Goal: Information Seeking & Learning: Learn about a topic

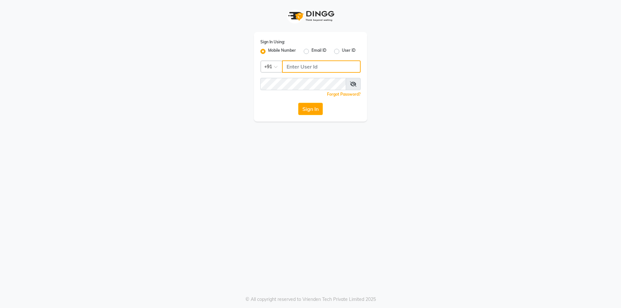
type input "7203090146"
click at [316, 111] on button "Sign In" at bounding box center [310, 109] width 25 height 12
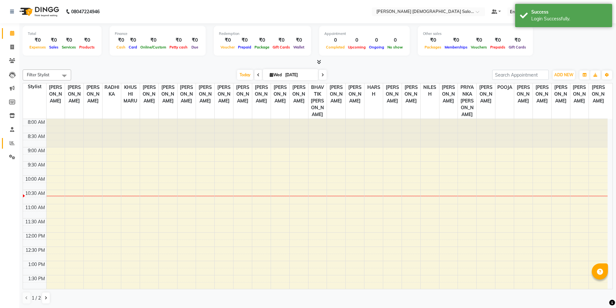
click at [17, 143] on span at bounding box center [11, 143] width 11 height 7
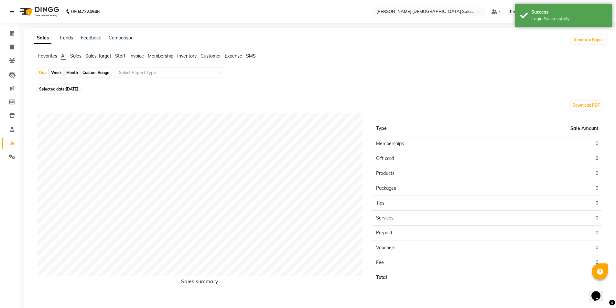
click at [117, 56] on span "Staff" at bounding box center [120, 56] width 10 height 6
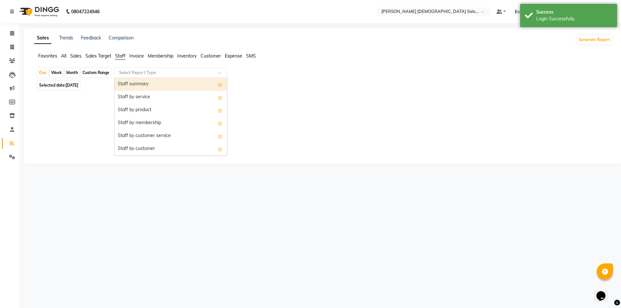
click at [135, 72] on input "text" at bounding box center [164, 73] width 93 height 6
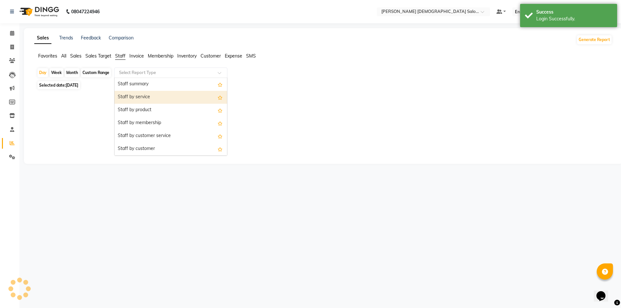
click at [148, 94] on div "Staff by service" at bounding box center [170, 97] width 113 height 13
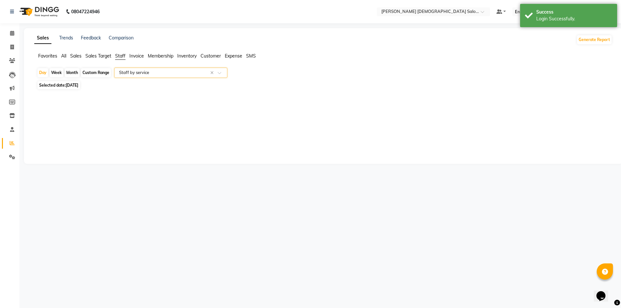
click at [162, 92] on div at bounding box center [322, 96] width 580 height 10
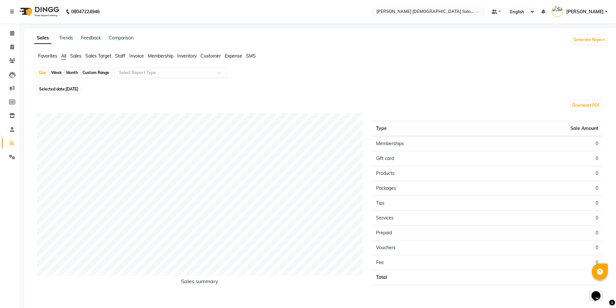
click at [120, 77] on div "Select Report Type" at bounding box center [170, 73] width 113 height 10
click at [12, 113] on icon at bounding box center [11, 115] width 5 height 5
select select
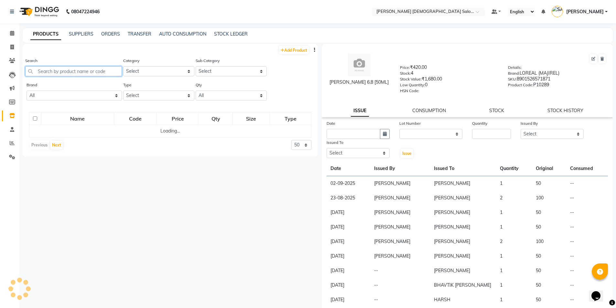
click at [85, 74] on input "text" at bounding box center [73, 71] width 97 height 10
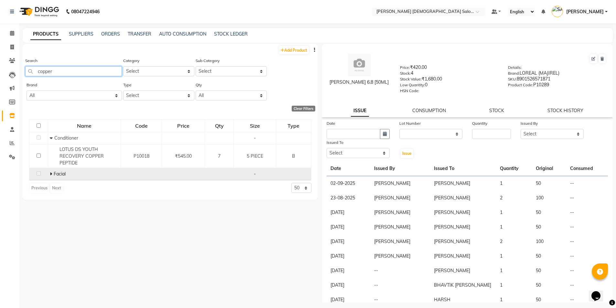
type input "copper"
click at [52, 174] on span at bounding box center [52, 174] width 4 height 6
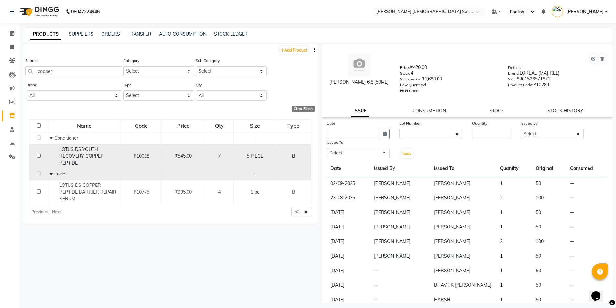
click at [101, 157] on span "LOTUS DS YOUTH RECOVERY COPPER PEPTIDE" at bounding box center [81, 155] width 44 height 19
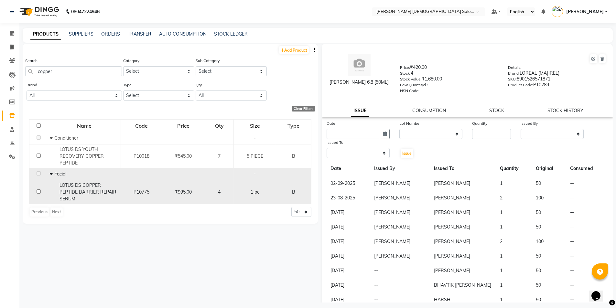
select select
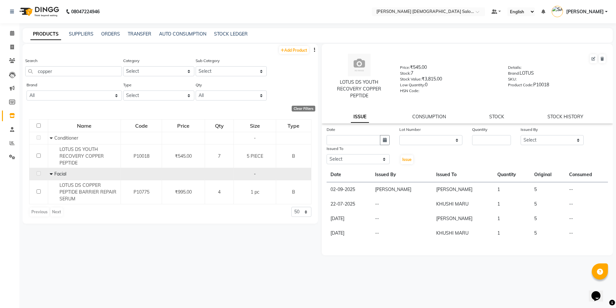
click at [476, 269] on div "LOTUS DS YOUTH RECOVERY COPPER PEPTIDE Price: ₹545.00 Stock: 7 Stock Value: ₹3,…" at bounding box center [465, 173] width 295 height 259
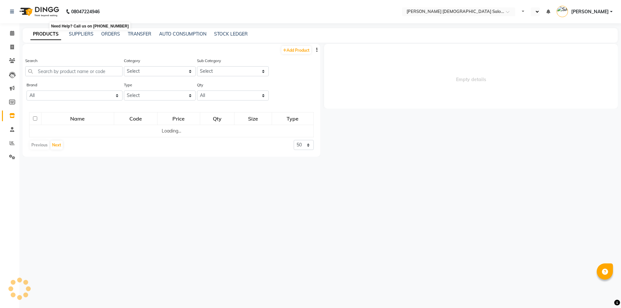
select select "en"
select select
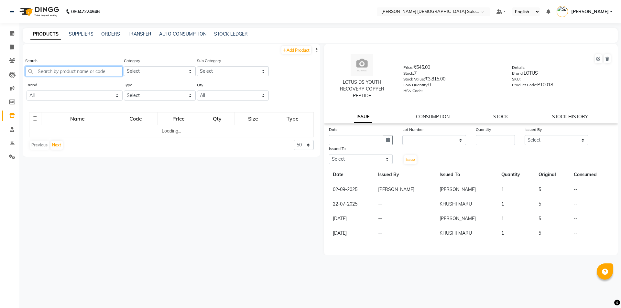
click at [73, 67] on input "text" at bounding box center [73, 71] width 97 height 10
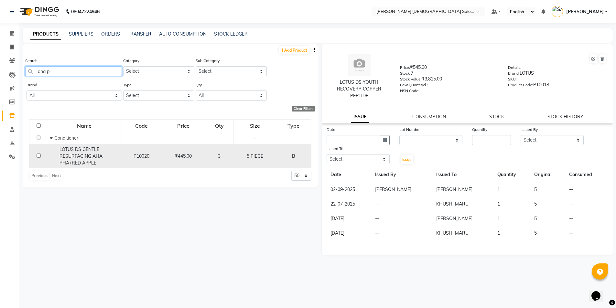
type input "aha p"
click at [94, 156] on span "LOTUS DS GENTLE RESURFACING AHA PHA+RED APPLE" at bounding box center [80, 155] width 43 height 19
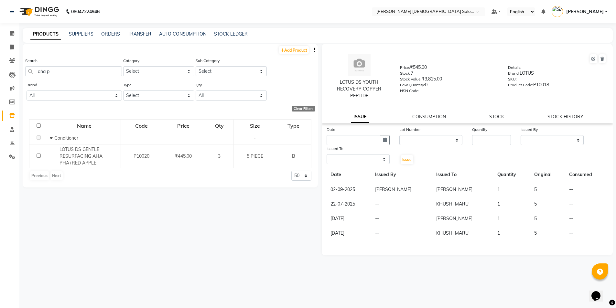
select select
drag, startPoint x: 552, startPoint y: 204, endPoint x: 336, endPoint y: 211, distance: 215.8
click at [340, 210] on tr "01-09-2025 SAJJAN KAGADIYA VIDHI 1 5 --" at bounding box center [468, 204] width 282 height 15
click at [286, 212] on div "Add Product Search aha p Category Select Hair Skin Waxing Disposable Threading …" at bounding box center [170, 173] width 295 height 259
click at [12, 138] on link "Reports" at bounding box center [10, 143] width 16 height 11
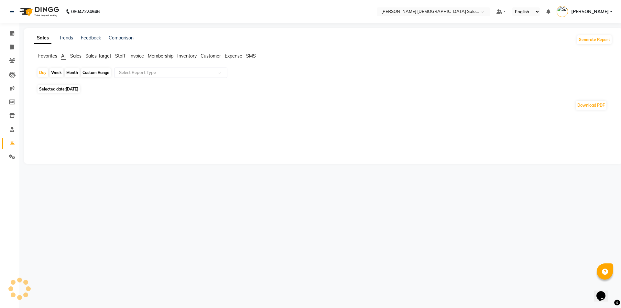
click at [53, 86] on span "Selected date: 03-09-2025" at bounding box center [59, 89] width 42 height 8
select select "9"
select select "2025"
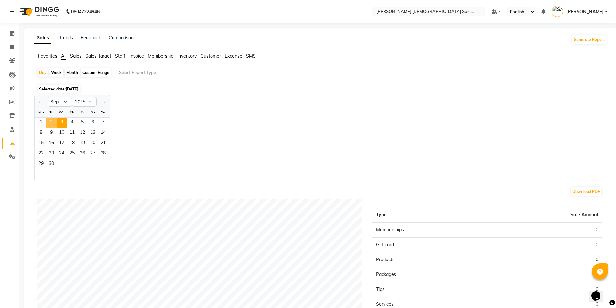
click at [49, 126] on span "2" at bounding box center [51, 123] width 10 height 10
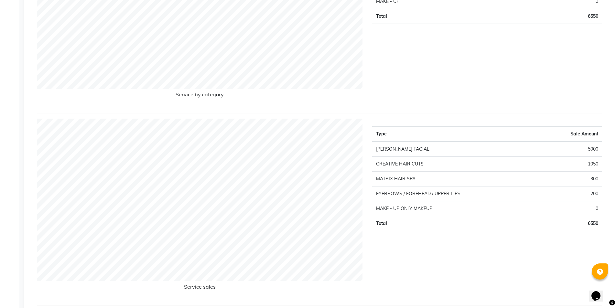
scroll to position [991, 0]
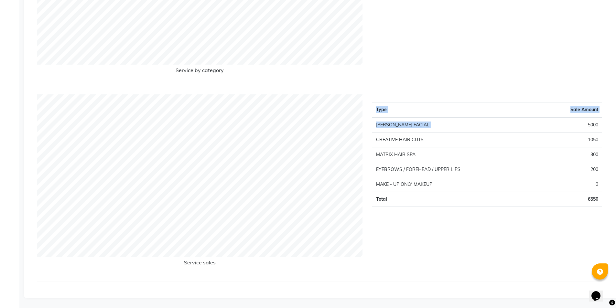
drag, startPoint x: 601, startPoint y: 123, endPoint x: 585, endPoint y: 127, distance: 16.8
click at [459, 172] on td "EYEBROWS / FOREHEAD / UPPER LIPS" at bounding box center [455, 169] width 166 height 15
click at [592, 156] on td "300" at bounding box center [570, 154] width 64 height 15
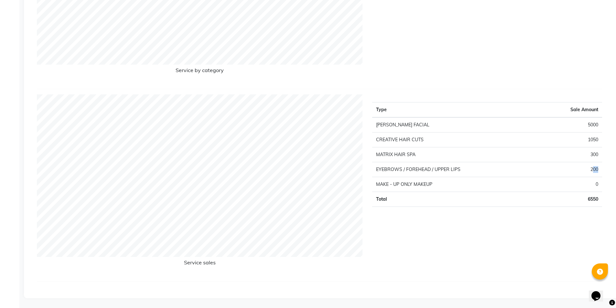
drag, startPoint x: 600, startPoint y: 174, endPoint x: 591, endPoint y: 173, distance: 8.5
click at [591, 173] on td "200" at bounding box center [570, 169] width 64 height 15
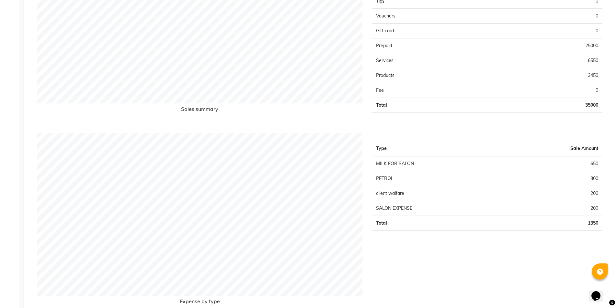
scroll to position [506, 0]
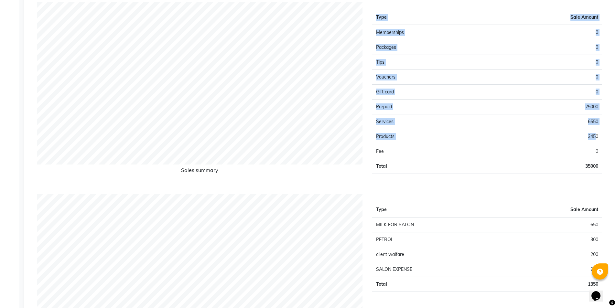
drag, startPoint x: 609, startPoint y: 135, endPoint x: 596, endPoint y: 142, distance: 15.3
click at [596, 142] on app-reports "Favorites All Sales Sales Target Staff Invoice Membership Inventory Customer Ex…" at bounding box center [320, 161] width 581 height 1231
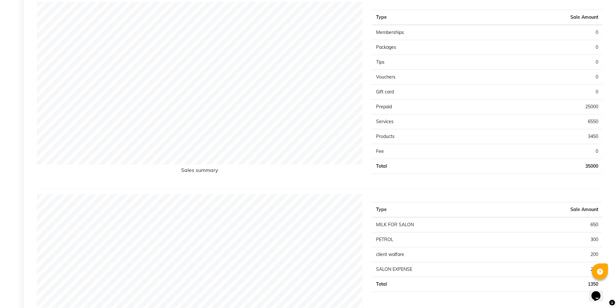
click at [592, 135] on td "3450" at bounding box center [544, 136] width 115 height 15
click at [592, 141] on td "3450" at bounding box center [544, 136] width 115 height 15
click at [590, 135] on td "3450" at bounding box center [544, 136] width 115 height 15
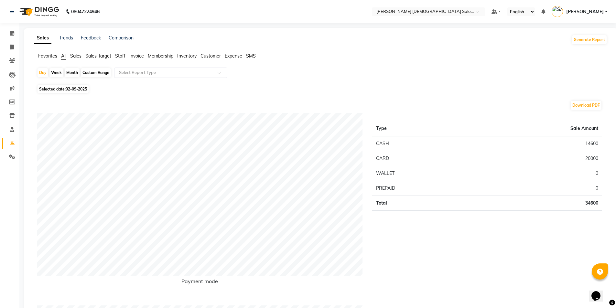
scroll to position [162, 0]
